Goal: Information Seeking & Learning: Learn about a topic

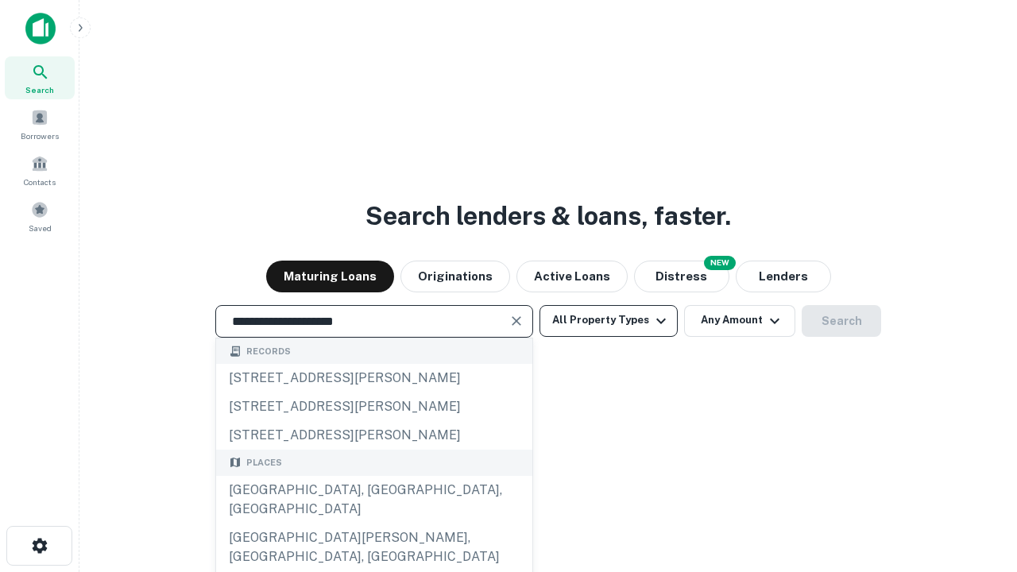
type input "**********"
click at [608, 320] on button "All Property Types" at bounding box center [608, 321] width 138 height 32
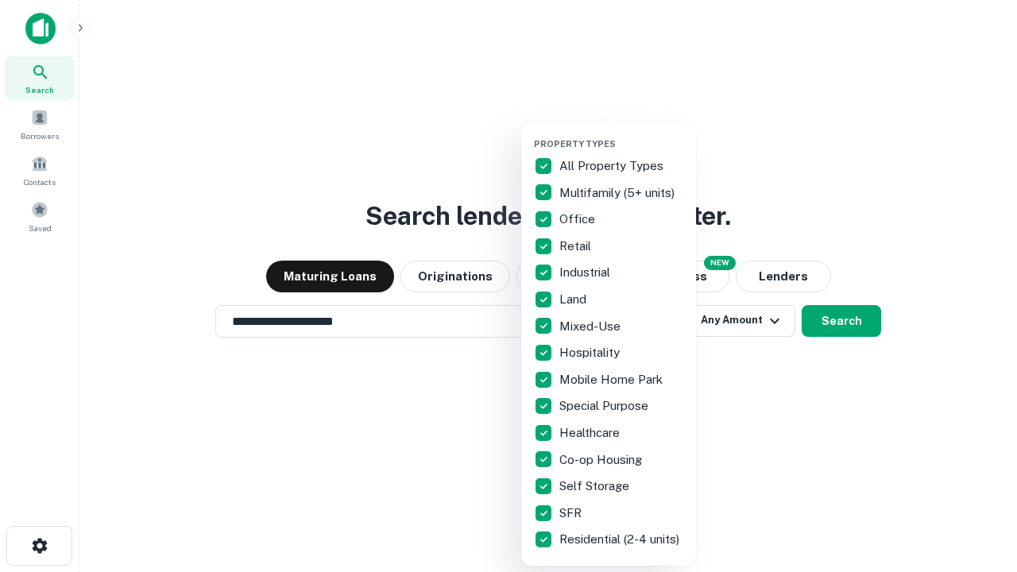
click at [621, 133] on button "button" at bounding box center [621, 133] width 175 height 1
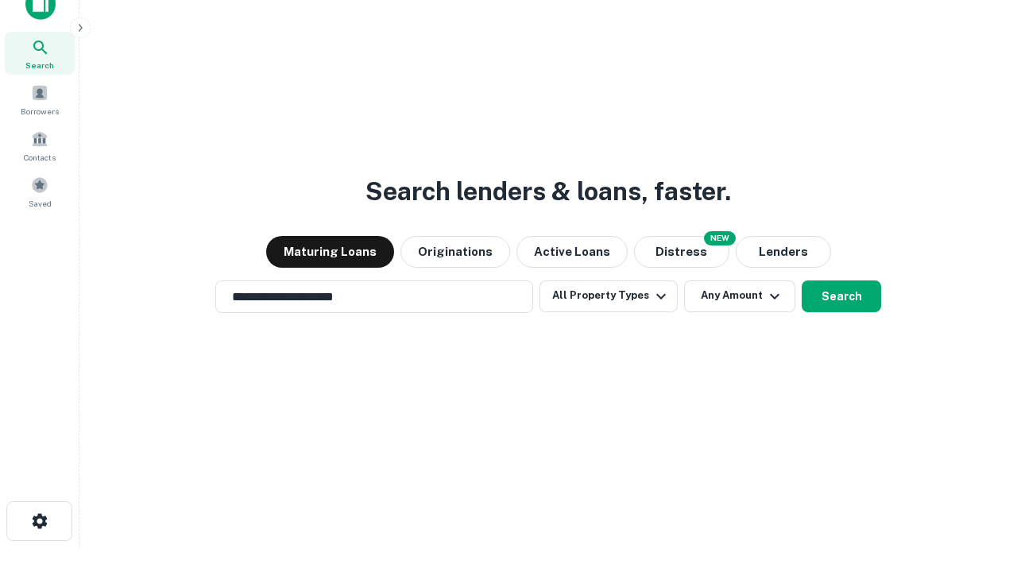
scroll to position [10, 191]
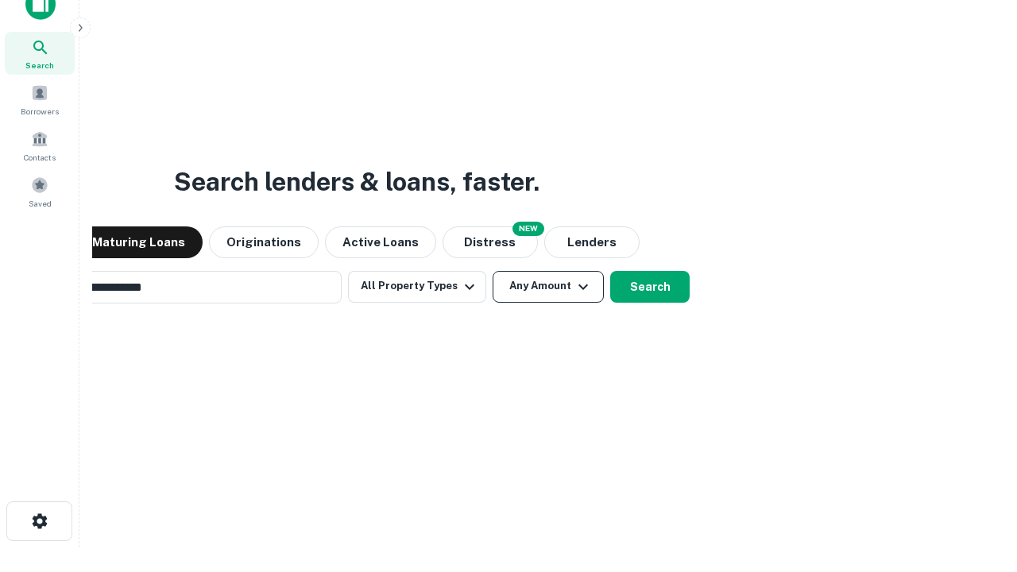
click at [492, 271] on button "Any Amount" at bounding box center [547, 287] width 111 height 32
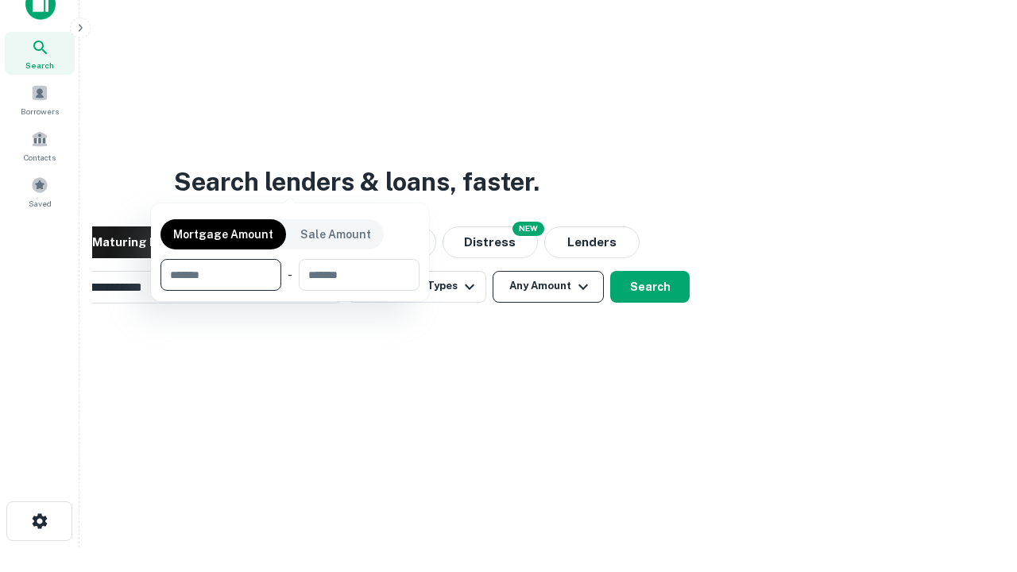
scroll to position [114, 450]
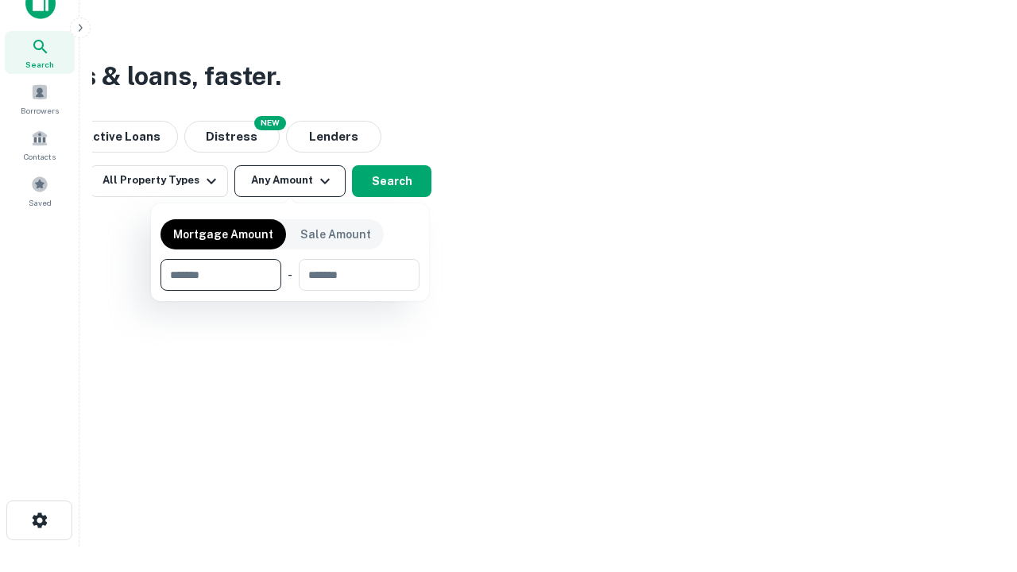
type input "*******"
click at [290, 291] on button "button" at bounding box center [289, 291] width 259 height 1
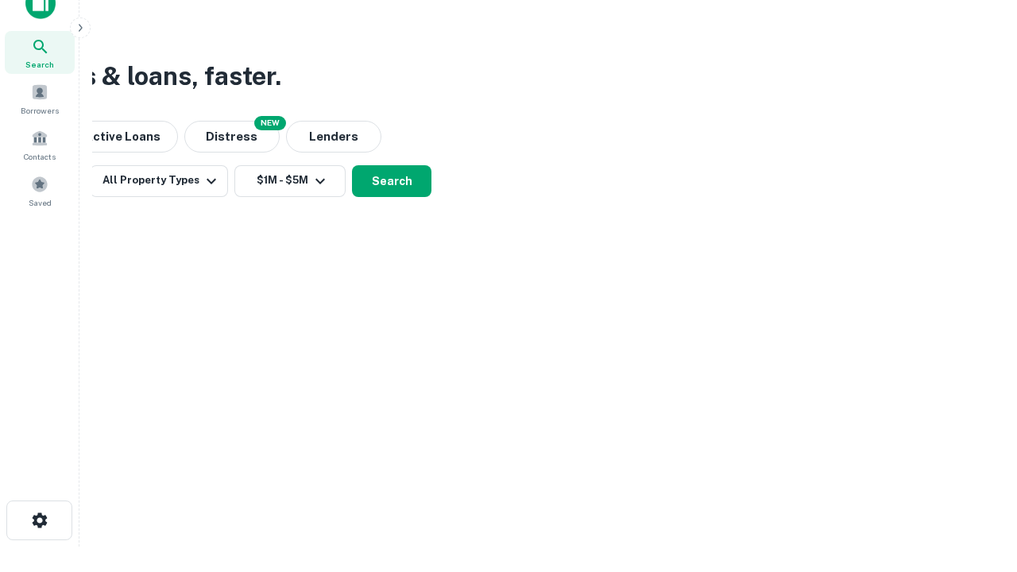
scroll to position [10, 293]
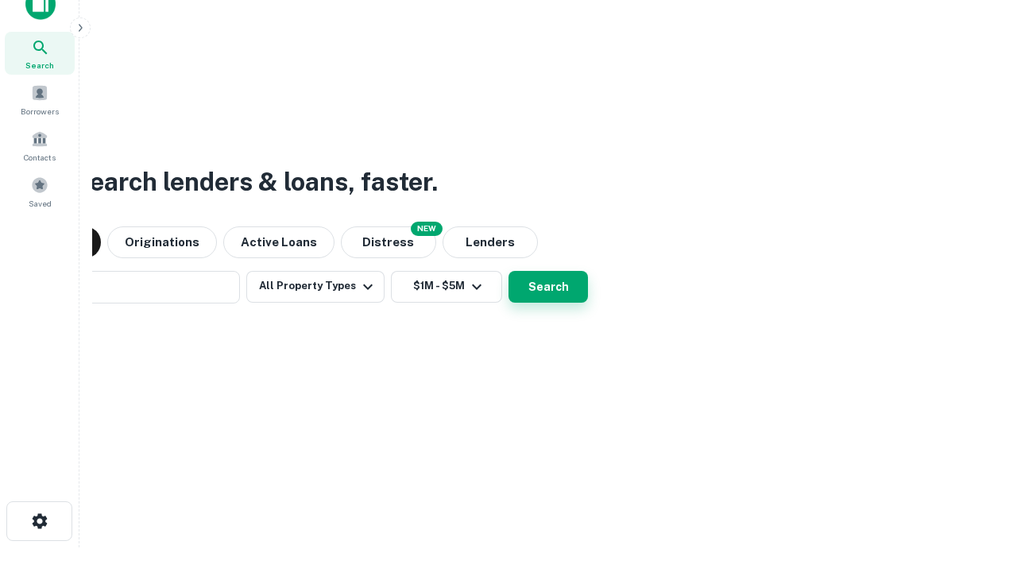
click at [508, 271] on button "Search" at bounding box center [547, 287] width 79 height 32
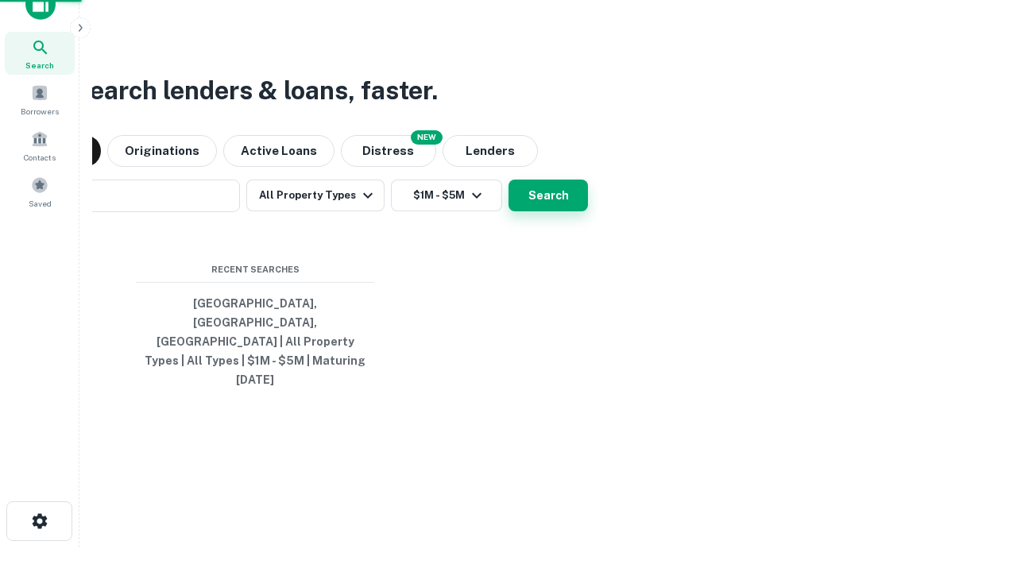
scroll to position [42, 450]
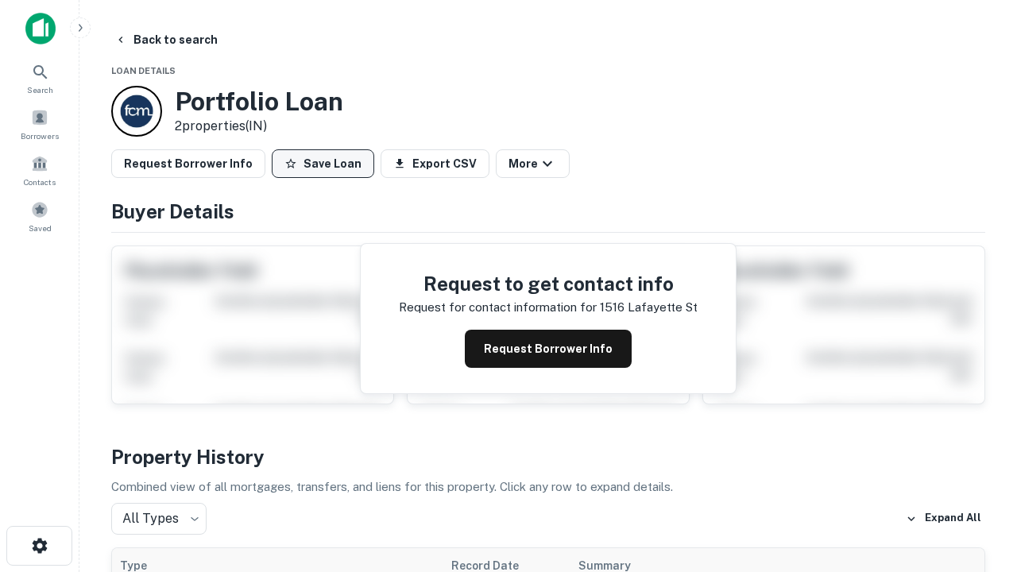
click at [322, 164] on button "Save Loan" at bounding box center [323, 163] width 102 height 29
click at [326, 164] on button "Save Loan" at bounding box center [323, 163] width 102 height 29
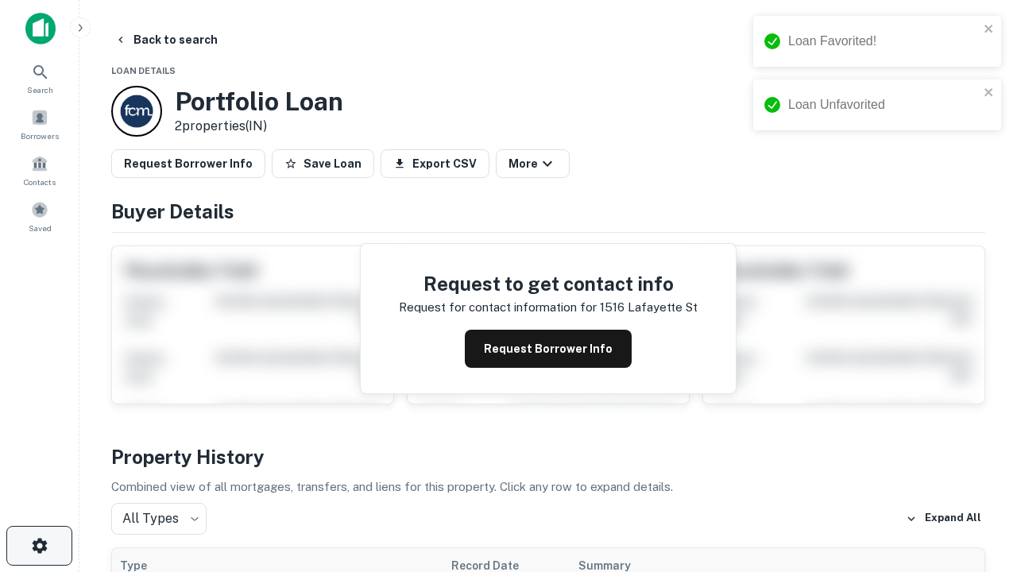
click at [39, 546] on icon "button" at bounding box center [39, 545] width 19 height 19
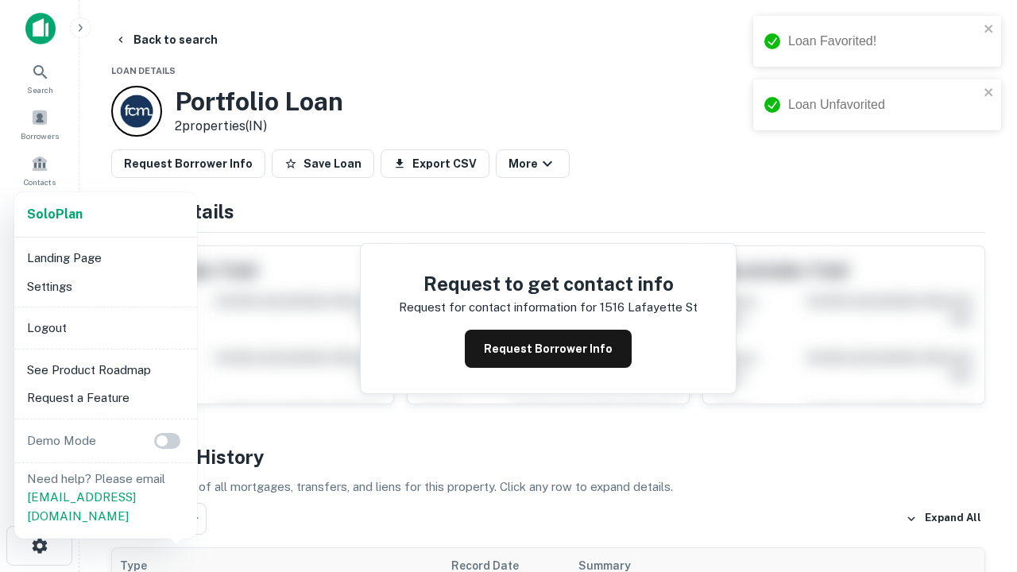
click at [105, 327] on li "Logout" at bounding box center [106, 328] width 170 height 29
